Goal: Find specific page/section: Find specific page/section

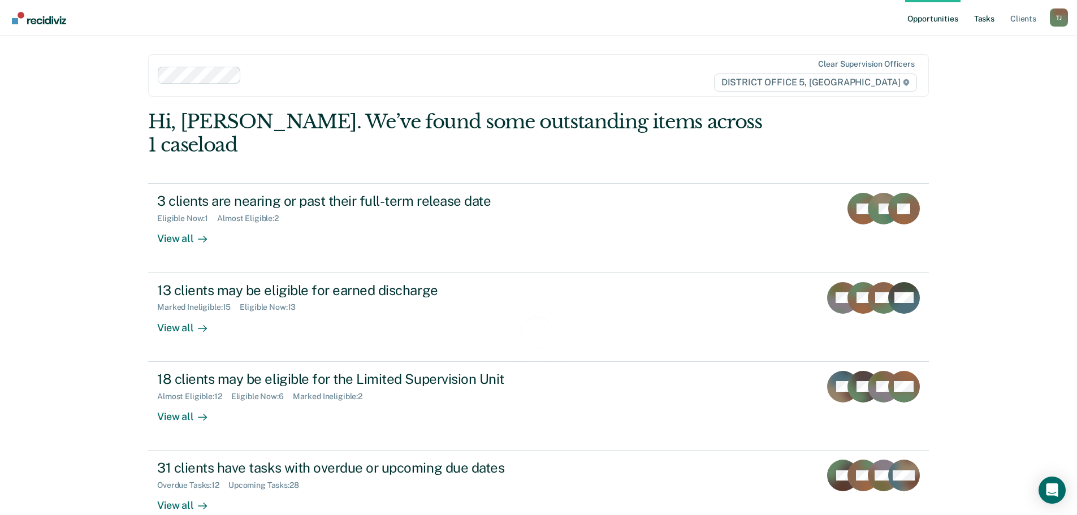
click at [993, 14] on link "Tasks" at bounding box center [984, 18] width 25 height 36
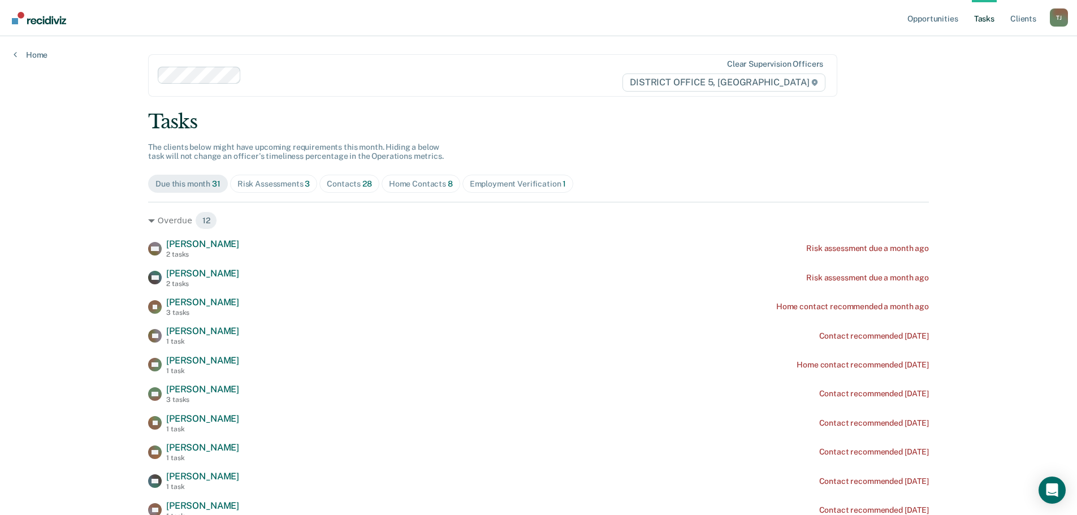
click at [260, 176] on span "Risk Assessments 3" at bounding box center [274, 184] width 88 height 18
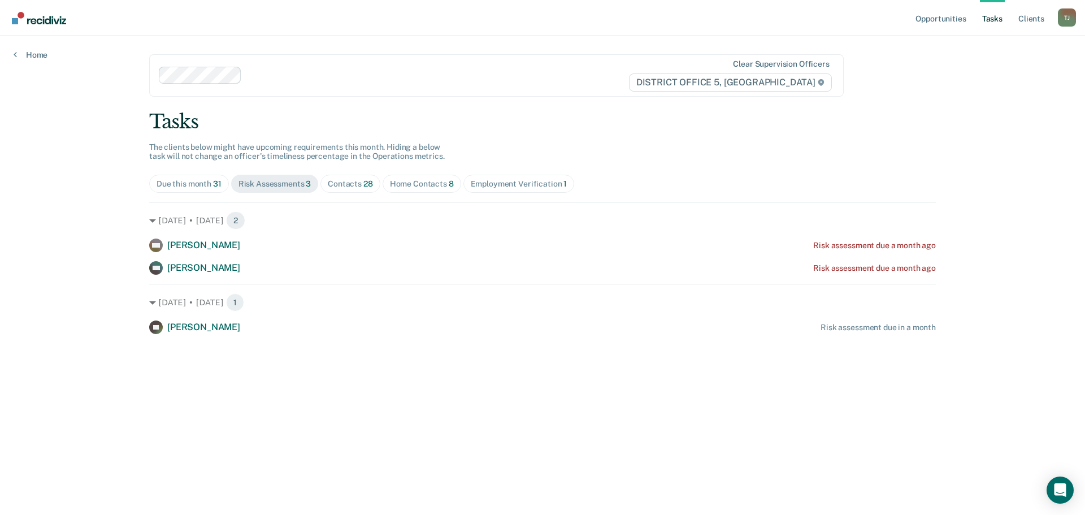
click at [358, 185] on div "Contacts 28" at bounding box center [350, 184] width 45 height 10
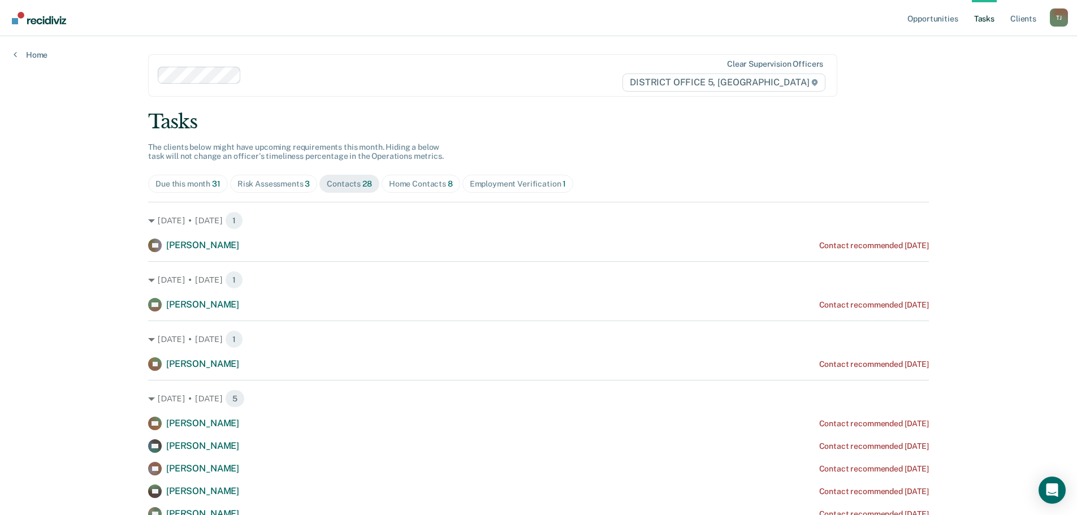
click at [394, 186] on div "Home Contacts 8" at bounding box center [421, 184] width 64 height 10
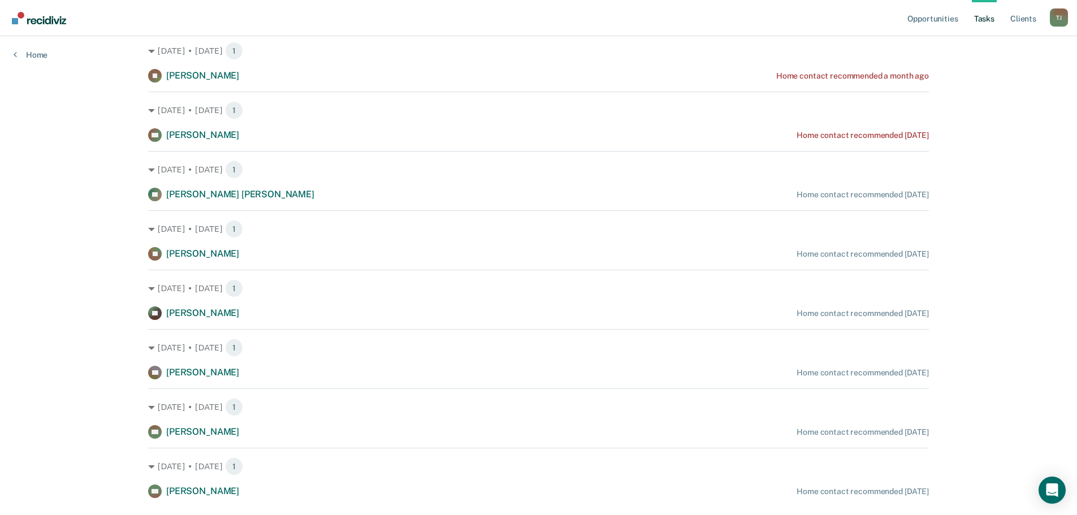
scroll to position [198, 0]
